Goal: Transaction & Acquisition: Purchase product/service

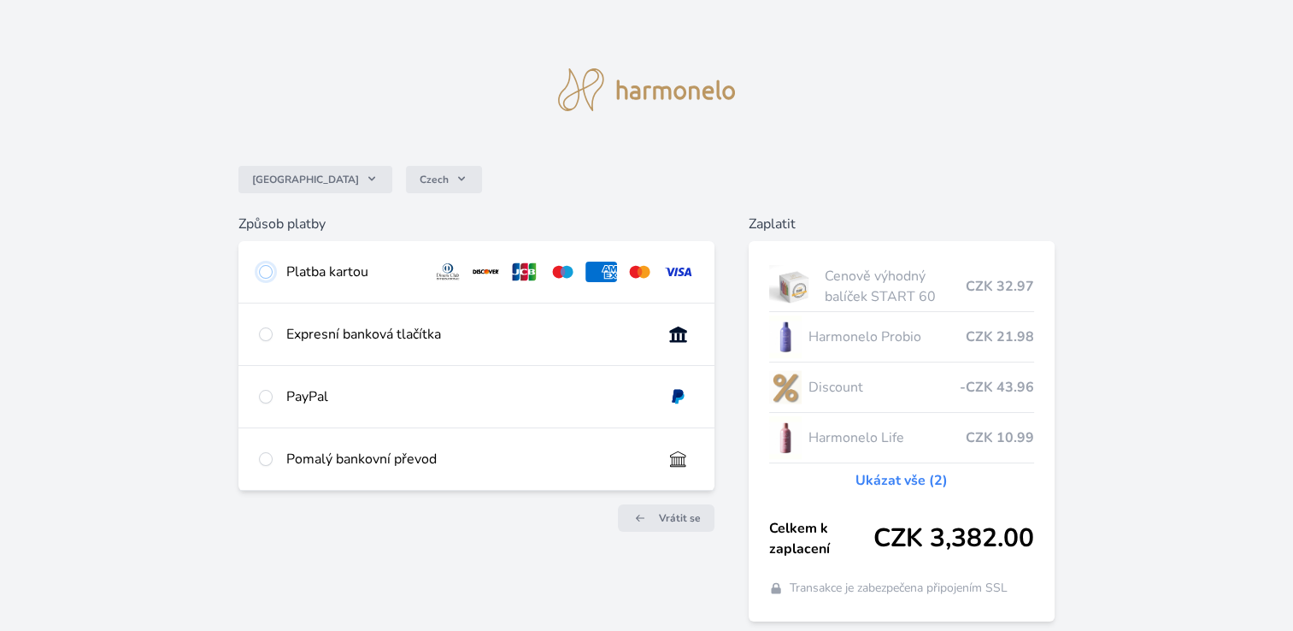
click at [265, 272] on input "radio" at bounding box center [266, 272] width 14 height 14
radio input "true"
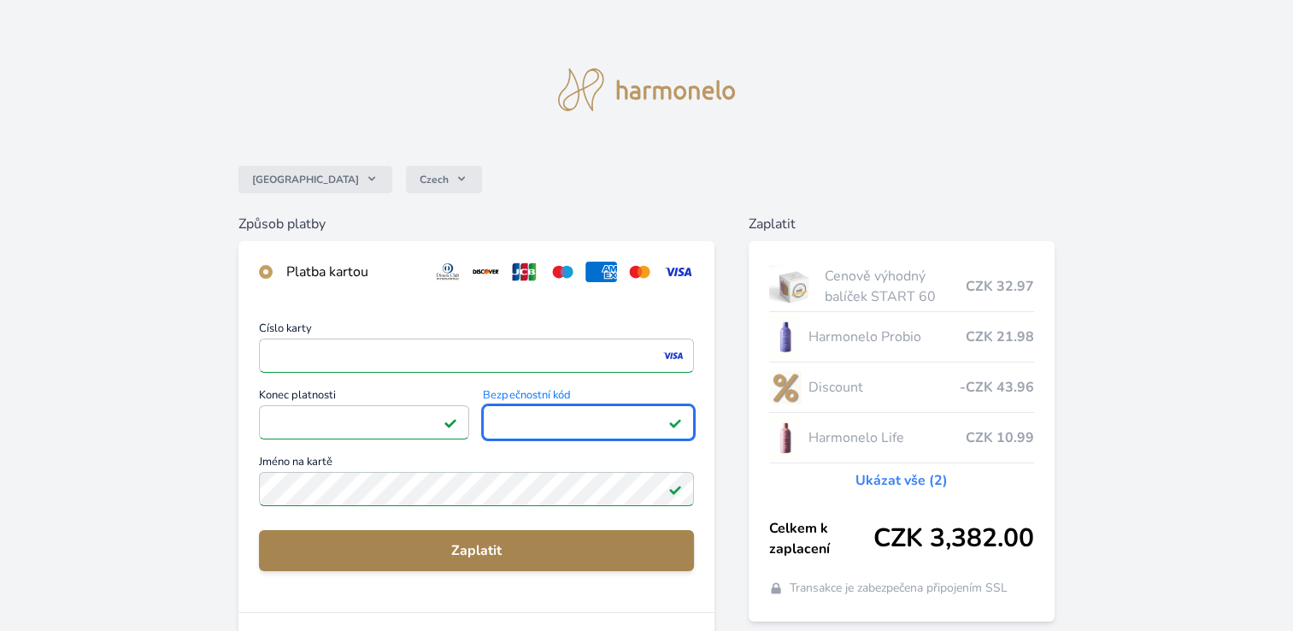
click at [440, 551] on span "Zaplatit" at bounding box center [477, 550] width 408 height 21
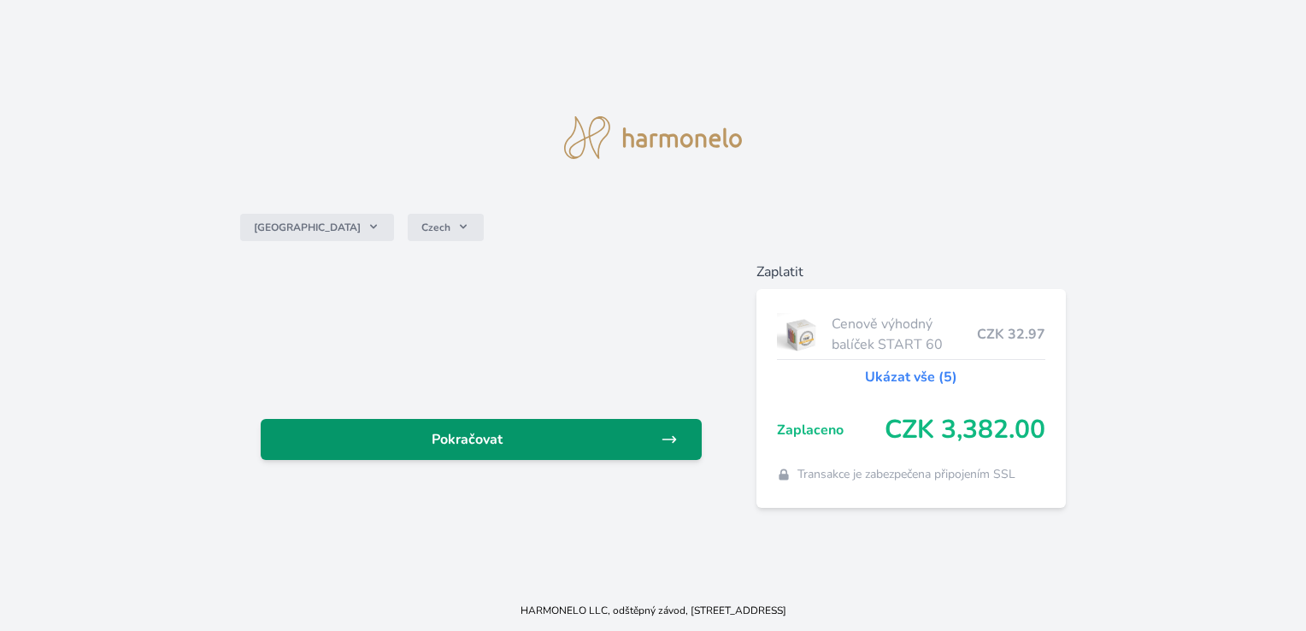
click at [666, 436] on icon at bounding box center [668, 439] width 17 height 17
